Goal: Task Accomplishment & Management: Manage account settings

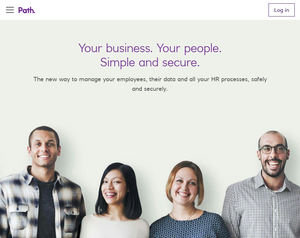
click at [280, 8] on link "Log in" at bounding box center [281, 9] width 26 height 13
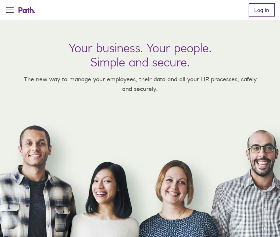
click at [267, 10] on link "Log in" at bounding box center [262, 9] width 26 height 13
click at [258, 12] on link "Log in" at bounding box center [262, 9] width 26 height 13
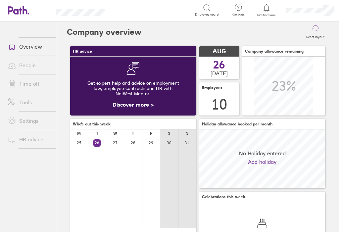
scroll to position [59, 126]
click at [264, 9] on icon at bounding box center [266, 8] width 8 height 8
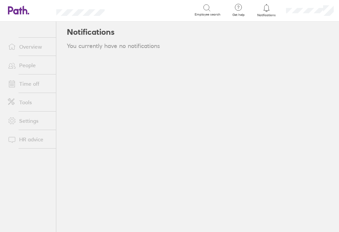
click at [205, 7] on icon at bounding box center [207, 8] width 8 height 8
type input "[PERSON_NAME]"
click at [20, 12] on icon at bounding box center [15, 10] width 14 height 8
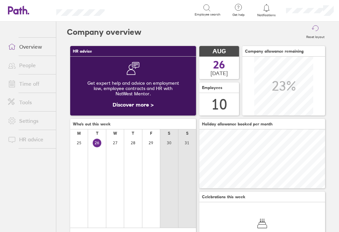
scroll to position [59, 126]
click at [208, 6] on icon at bounding box center [207, 8] width 8 height 8
click at [29, 48] on link "Overview" at bounding box center [29, 46] width 53 height 13
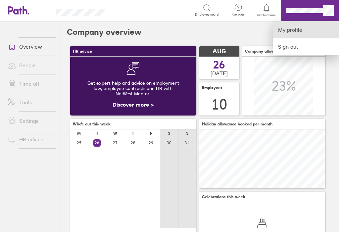
click at [292, 29] on link "My profile" at bounding box center [305, 29] width 66 height 17
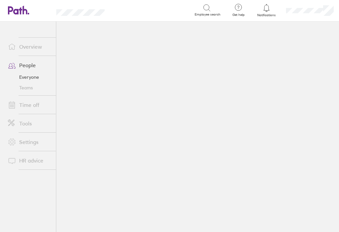
click at [207, 7] on icon at bounding box center [207, 8] width 8 height 8
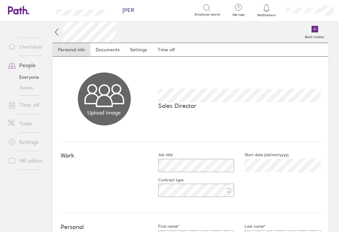
type input "[PERSON_NAME]"
click at [55, 31] on icon at bounding box center [57, 32] width 8 height 8
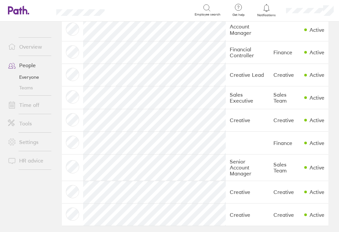
scroll to position [62, 0]
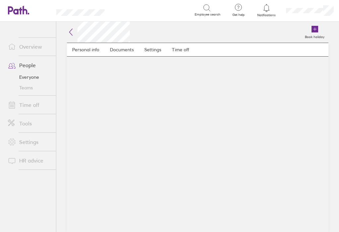
click at [24, 67] on link "People" at bounding box center [29, 65] width 53 height 13
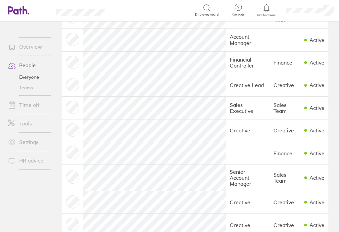
scroll to position [60, 0]
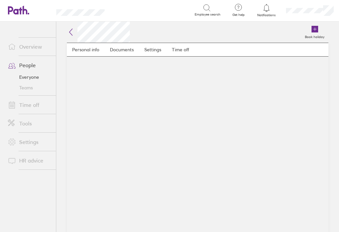
scroll to position [0, 0]
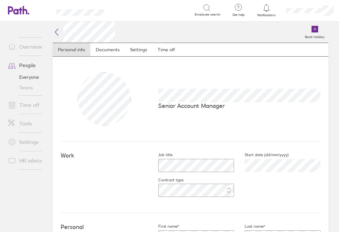
scroll to position [13, 0]
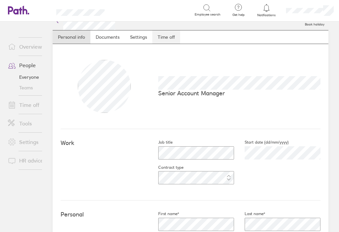
click at [170, 33] on link "Time off" at bounding box center [166, 36] width 28 height 13
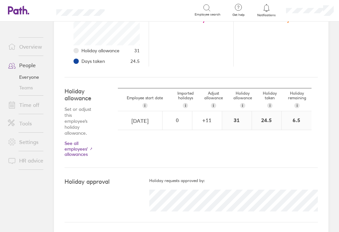
scroll to position [144, 0]
click at [209, 120] on div "+ 11" at bounding box center [206, 120] width 29 height 6
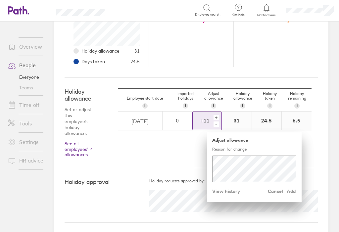
click at [216, 121] on div "-" at bounding box center [215, 123] width 5 height 5
click at [218, 124] on div "-" at bounding box center [215, 123] width 5 height 5
click at [273, 191] on span "Cancel" at bounding box center [275, 191] width 15 height 11
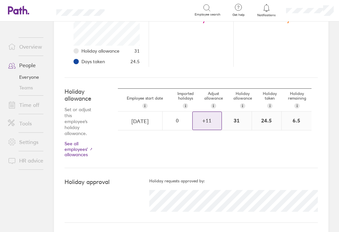
click at [207, 119] on div "+ 11" at bounding box center [206, 120] width 29 height 6
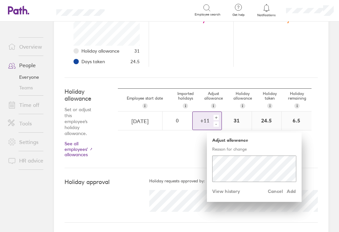
click at [216, 122] on div "-" at bounding box center [215, 123] width 5 height 5
click at [23, 63] on link "People" at bounding box center [29, 65] width 53 height 13
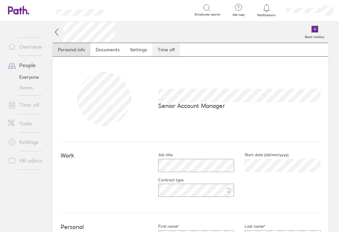
click at [169, 48] on link "Time off" at bounding box center [166, 49] width 28 height 13
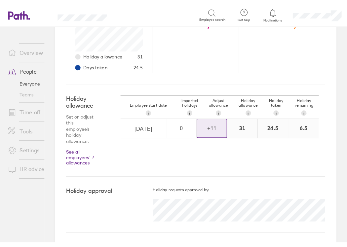
scroll to position [144, 0]
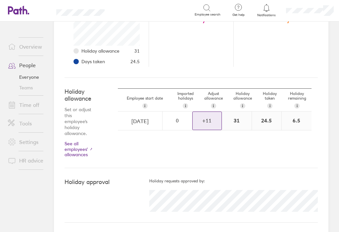
click at [205, 121] on div "+ 11" at bounding box center [206, 120] width 29 height 6
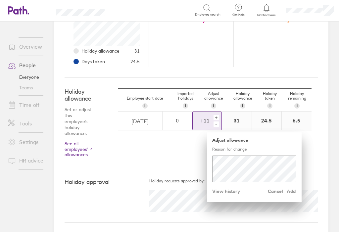
click at [218, 124] on div "-" at bounding box center [215, 123] width 5 height 5
click at [293, 190] on span "Add" at bounding box center [290, 191] width 11 height 11
click at [216, 123] on div "-" at bounding box center [215, 123] width 5 height 5
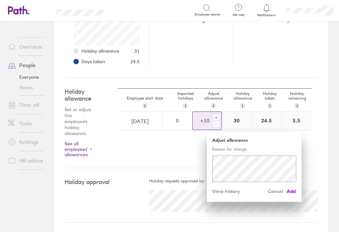
click at [293, 190] on span "Add" at bounding box center [290, 191] width 11 height 11
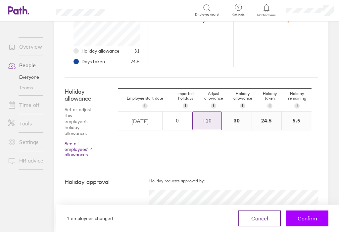
click at [309, 217] on span "Confirm" at bounding box center [307, 218] width 20 height 6
click at [309, 220] on span "Confirm" at bounding box center [307, 218] width 20 height 6
click at [313, 217] on span "Confirm" at bounding box center [307, 218] width 20 height 6
click at [307, 217] on span "Confirm" at bounding box center [307, 218] width 20 height 6
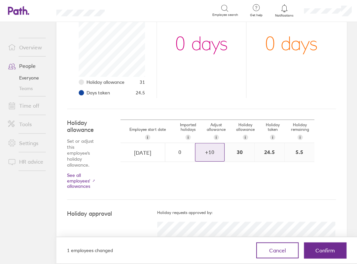
scroll to position [112, 0]
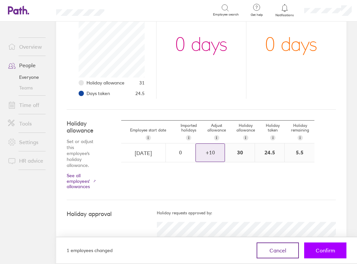
click at [332, 231] on span "Confirm" at bounding box center [326, 250] width 20 height 6
click at [323, 231] on span "Confirm" at bounding box center [326, 250] width 20 height 6
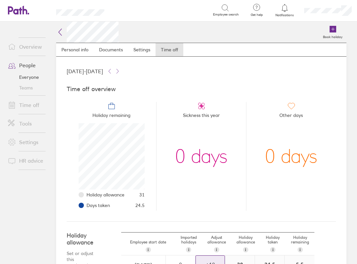
scroll to position [0, 0]
click at [22, 65] on link "People" at bounding box center [29, 65] width 53 height 13
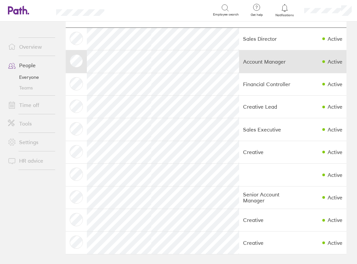
scroll to position [30, 0]
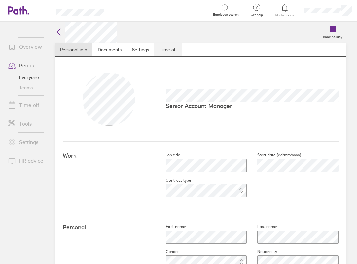
click at [173, 47] on link "Time off" at bounding box center [168, 49] width 28 height 13
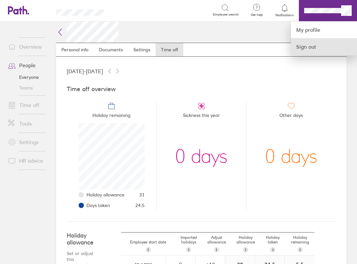
click at [311, 50] on link "Sign out" at bounding box center [324, 46] width 66 height 17
